Goal: Task Accomplishment & Management: Use online tool/utility

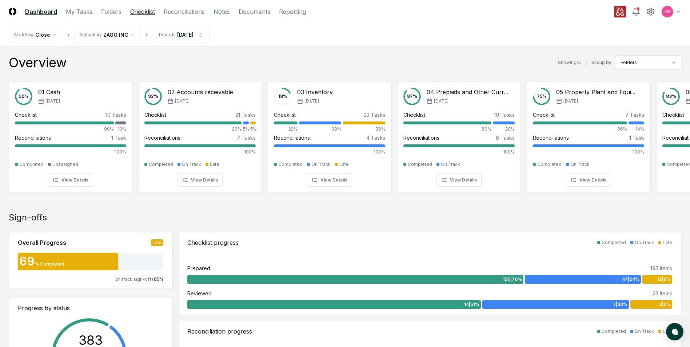
click at [148, 11] on link "Checklist" at bounding box center [142, 11] width 25 height 9
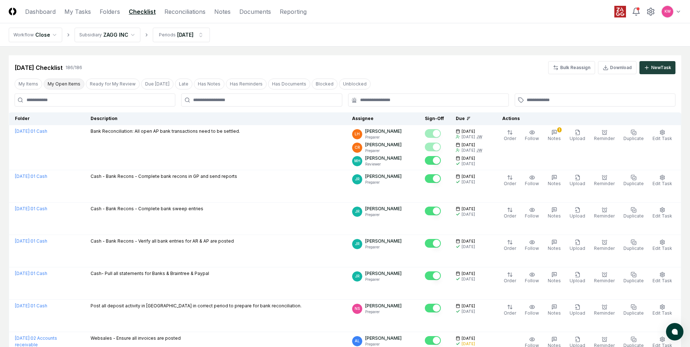
click at [67, 83] on button "My Open Items" at bounding box center [64, 84] width 41 height 11
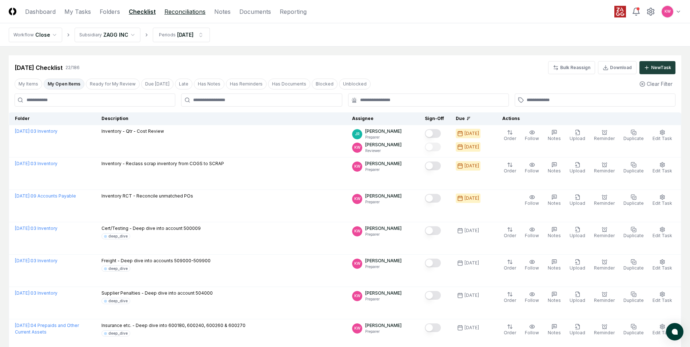
click at [178, 13] on link "Reconciliations" at bounding box center [185, 11] width 41 height 9
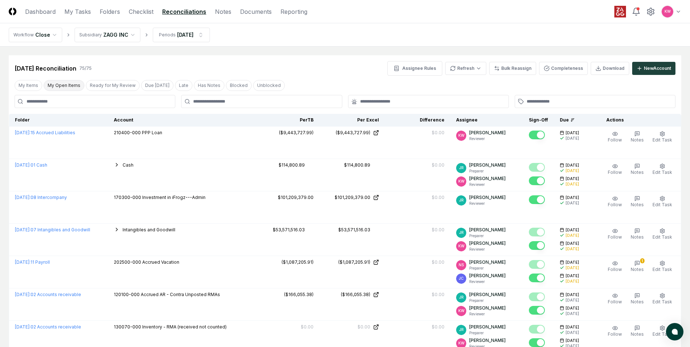
click at [64, 87] on button "My Open Items" at bounding box center [64, 85] width 41 height 11
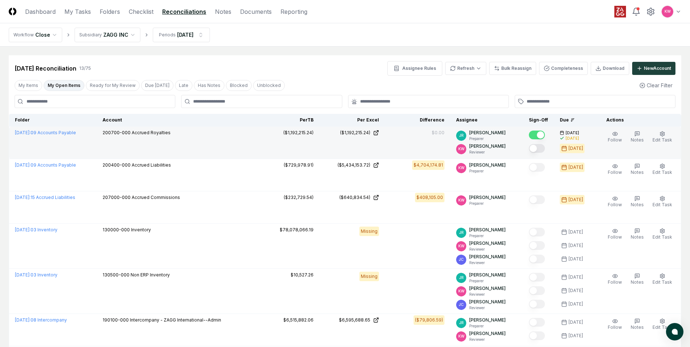
click at [536, 150] on button "Mark complete" at bounding box center [537, 148] width 16 height 9
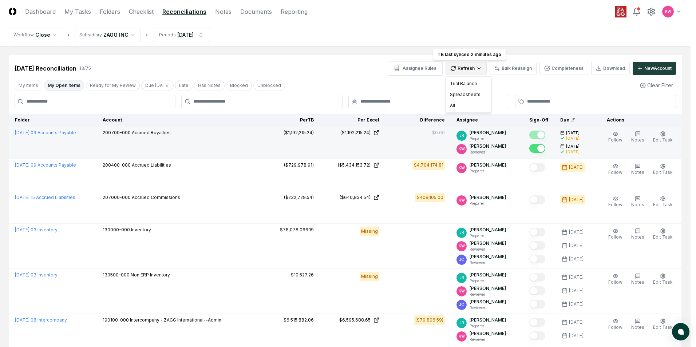
click at [474, 69] on html "CloseCore Dashboard My Tasks Folders Checklist Reconciliations Notes Documents …" at bounding box center [348, 313] width 696 height 626
click at [471, 84] on div "Trial Balance" at bounding box center [468, 83] width 43 height 11
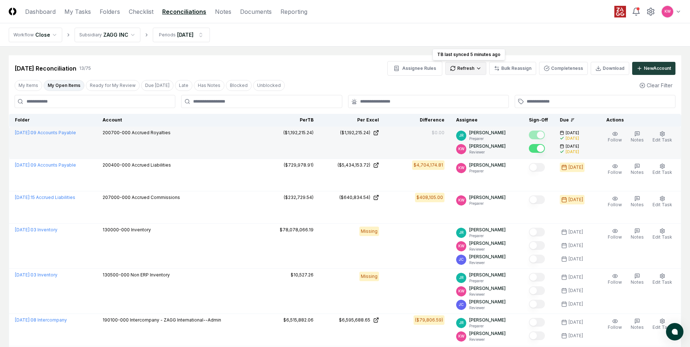
click at [458, 66] on html "CloseCore Dashboard My Tasks Folders Checklist Reconciliations Notes Documents …" at bounding box center [345, 313] width 690 height 626
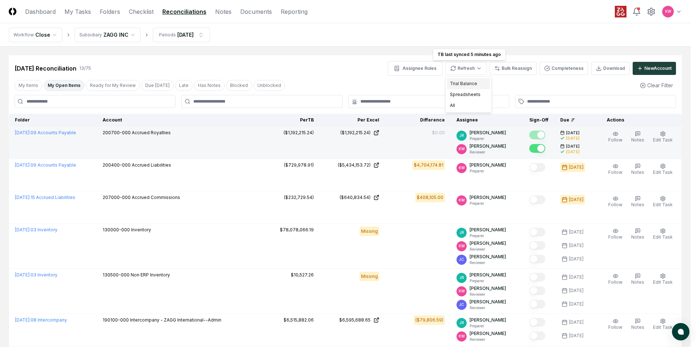
click at [468, 84] on div "Trial Balance" at bounding box center [468, 83] width 43 height 11
